Goal: Information Seeking & Learning: Learn about a topic

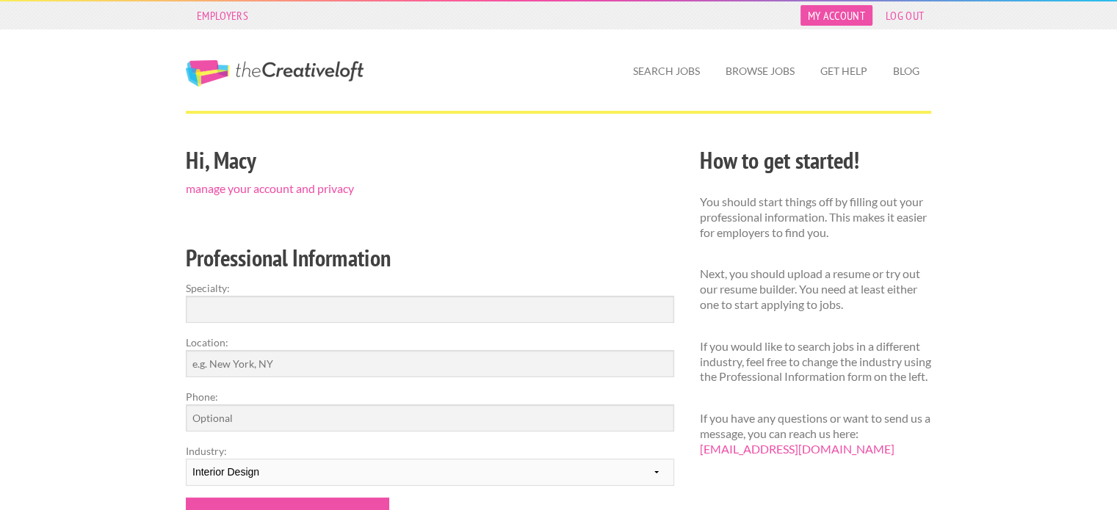
click at [847, 17] on link "My Account" at bounding box center [836, 15] width 72 height 21
click at [676, 68] on link "Search Jobs" at bounding box center [666, 71] width 90 height 34
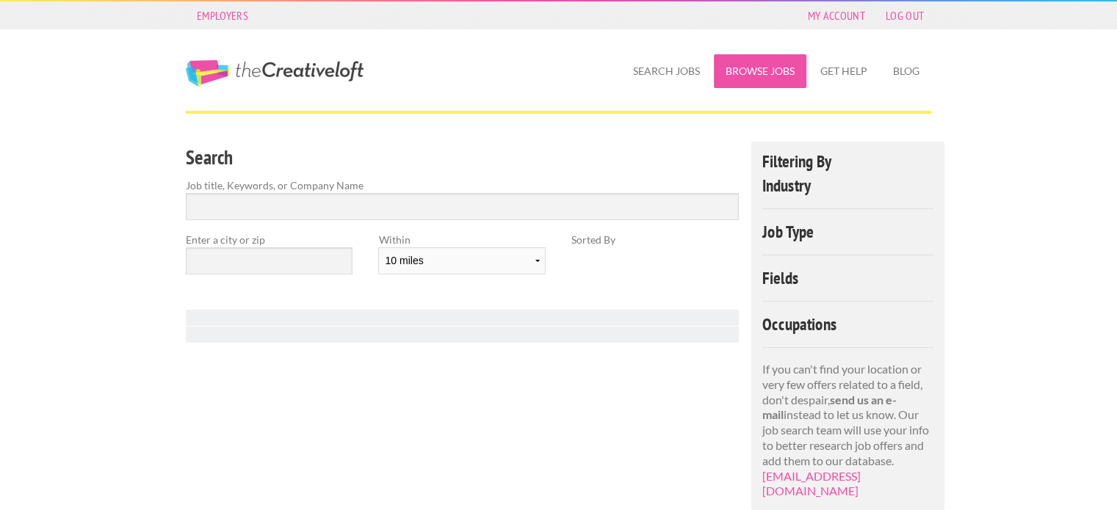
click at [771, 68] on link "Browse Jobs" at bounding box center [760, 71] width 93 height 34
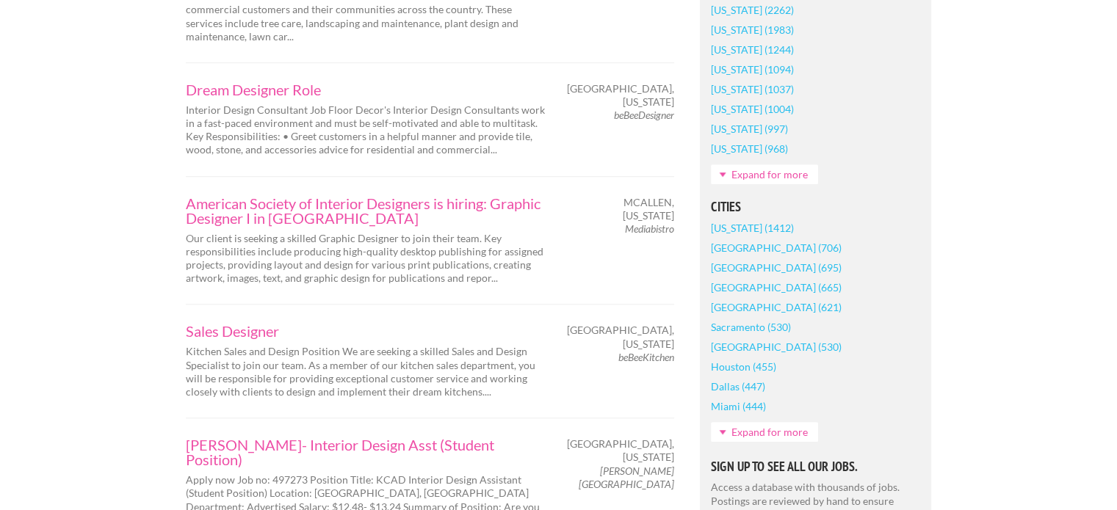
scroll to position [1010, 0]
click at [740, 381] on link "Dallas (447)" at bounding box center [738, 387] width 54 height 20
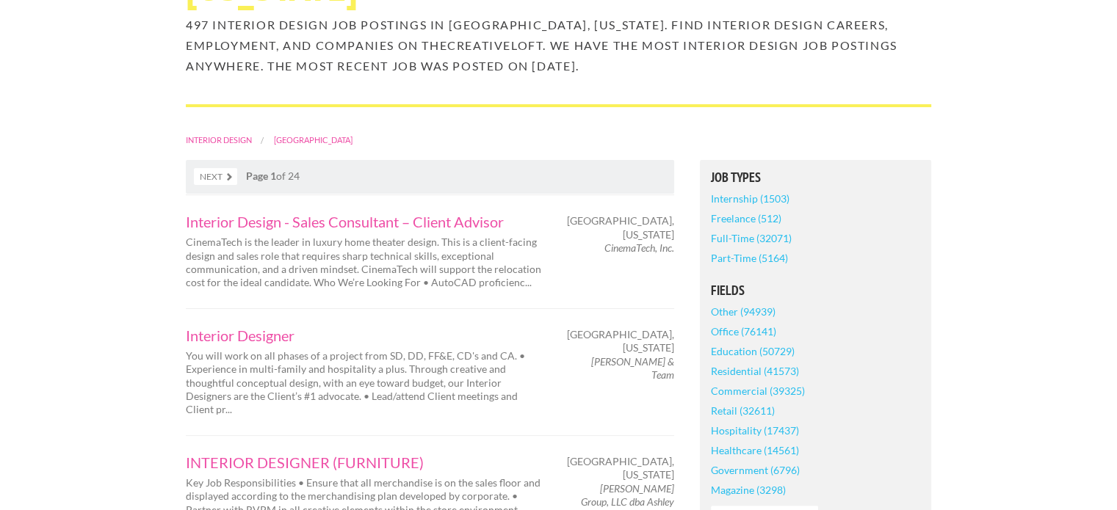
scroll to position [220, 0]
click at [267, 328] on link "Interior Designer" at bounding box center [366, 335] width 360 height 15
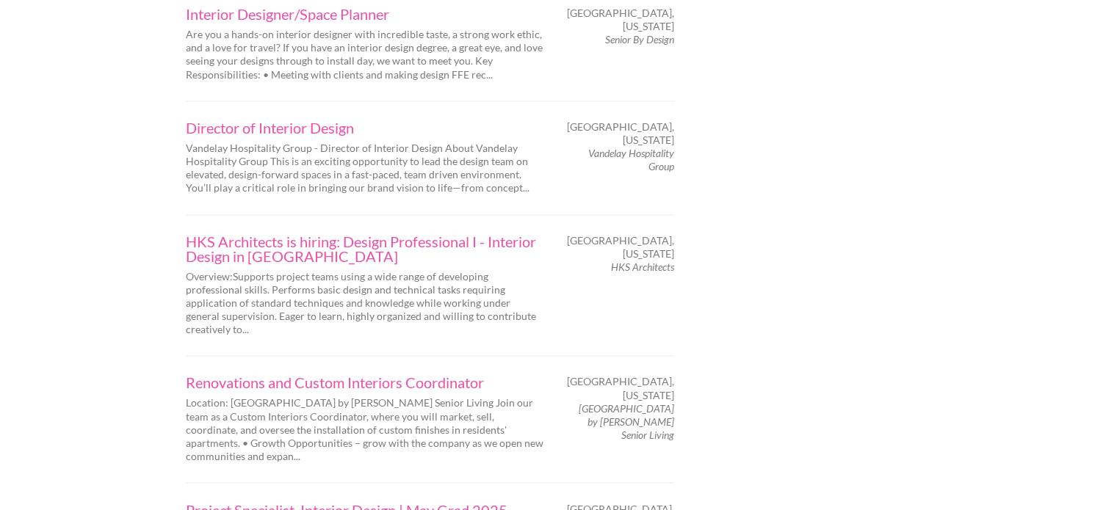
scroll to position [2302, 0]
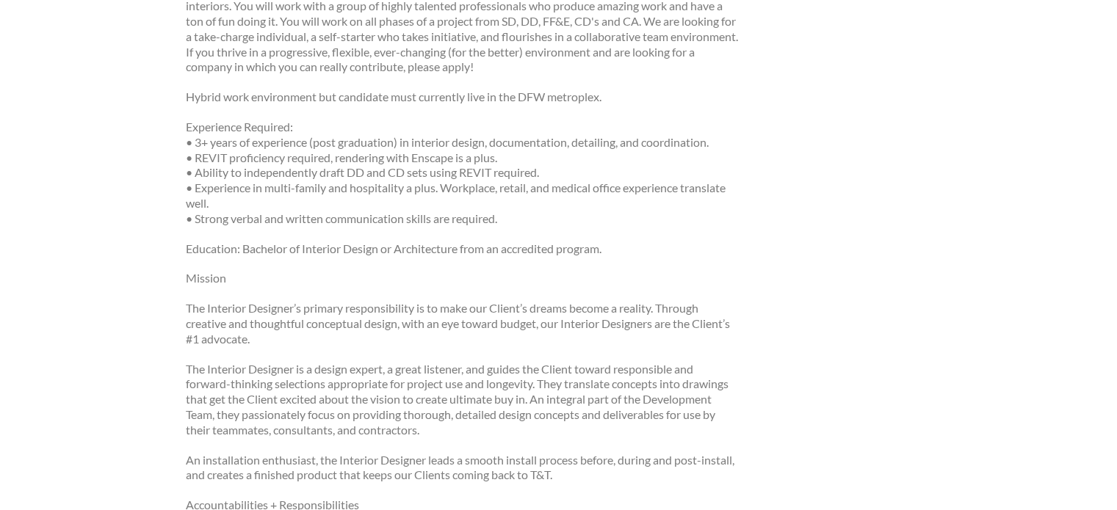
scroll to position [330, 0]
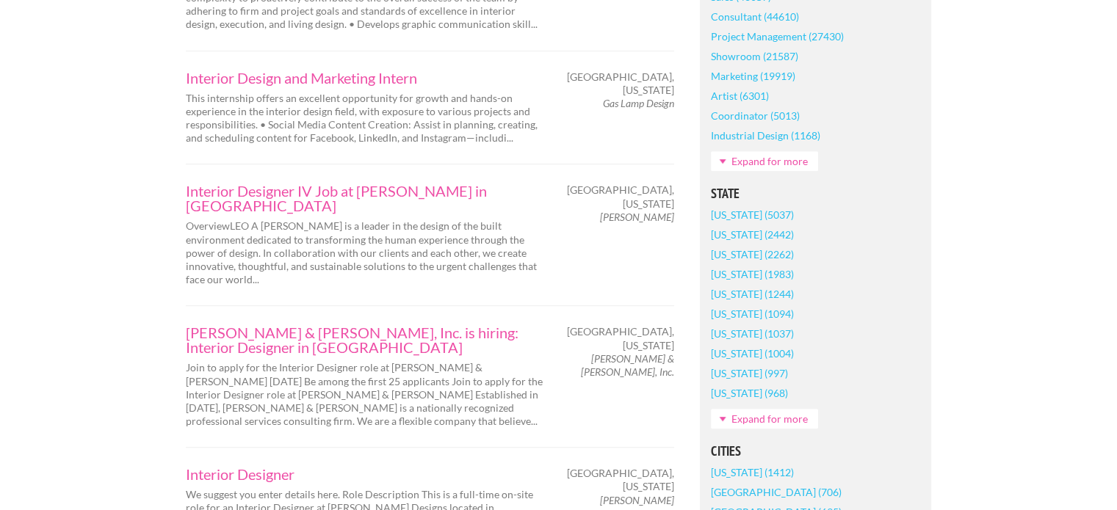
scroll to position [831, 0]
click at [344, 327] on link "[PERSON_NAME] & [PERSON_NAME], Inc. is hiring: Interior Designer in [GEOGRAPHIC…" at bounding box center [366, 341] width 360 height 29
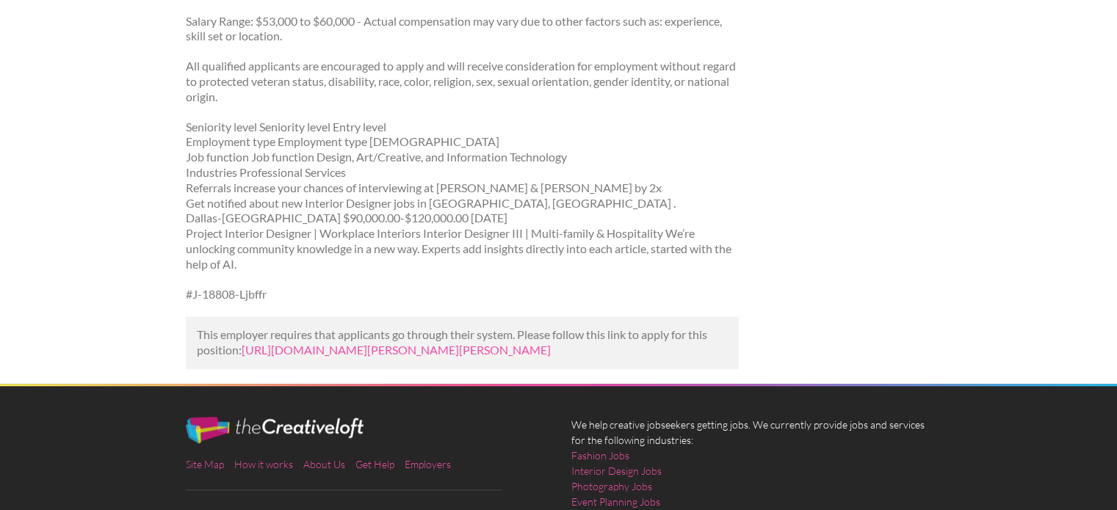
scroll to position [1231, 0]
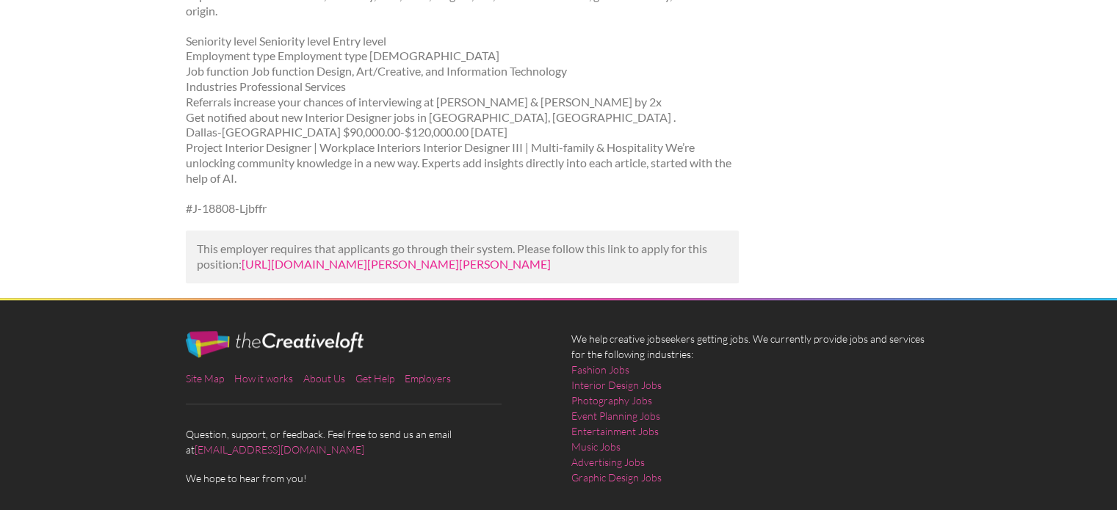
click at [360, 257] on link "[URL][DOMAIN_NAME][PERSON_NAME][PERSON_NAME]" at bounding box center [396, 264] width 309 height 14
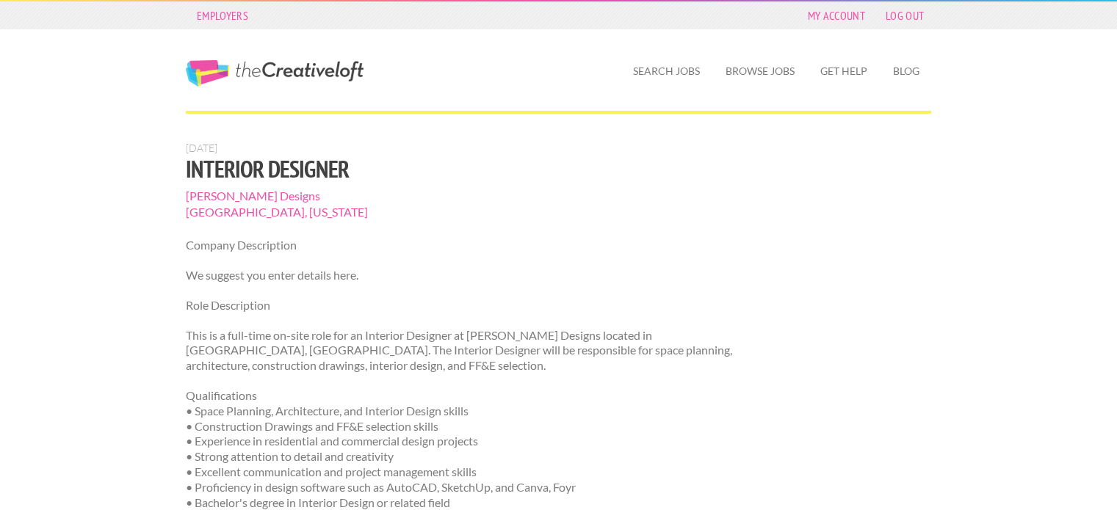
scroll to position [358, 0]
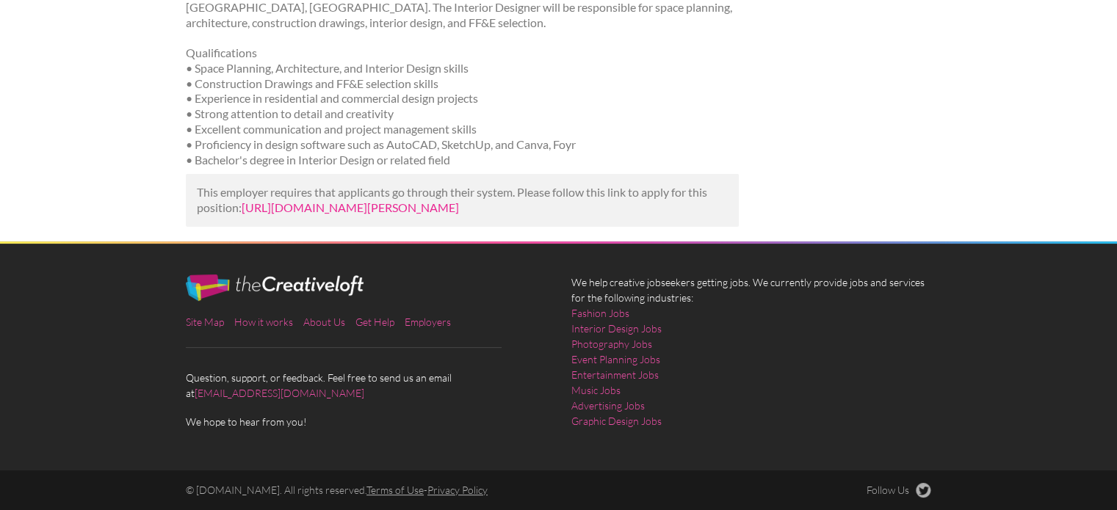
click at [368, 200] on link "[URL][DOMAIN_NAME][PERSON_NAME]" at bounding box center [350, 207] width 217 height 14
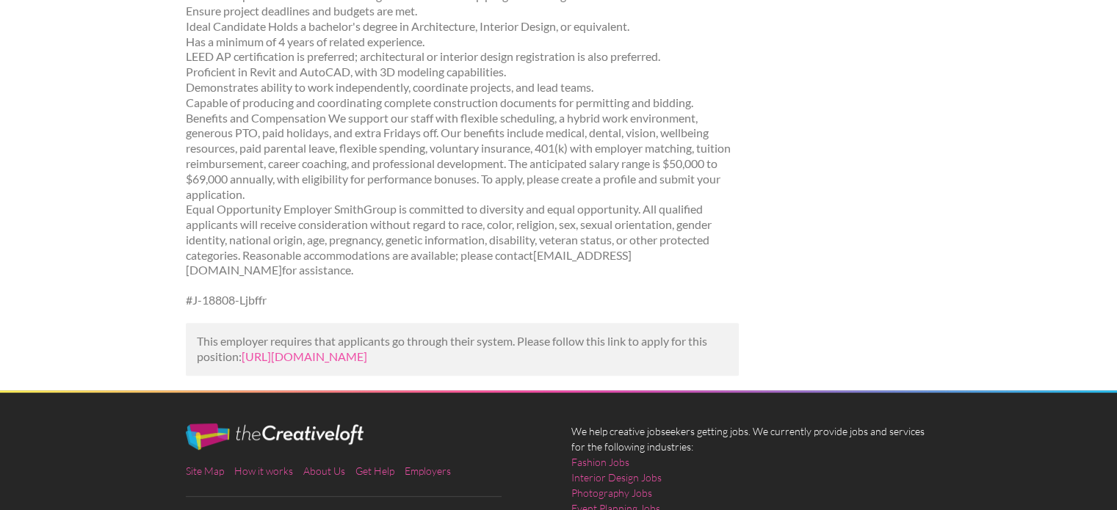
scroll to position [516, 0]
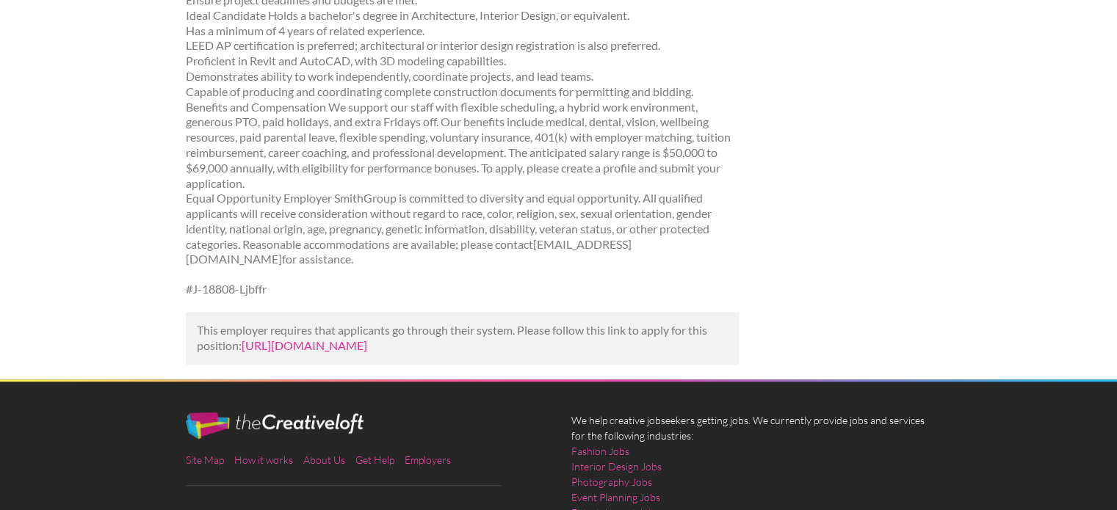
click at [294, 339] on link "[URL][DOMAIN_NAME]" at bounding box center [305, 346] width 126 height 14
